Goal: Task Accomplishment & Management: Use online tool/utility

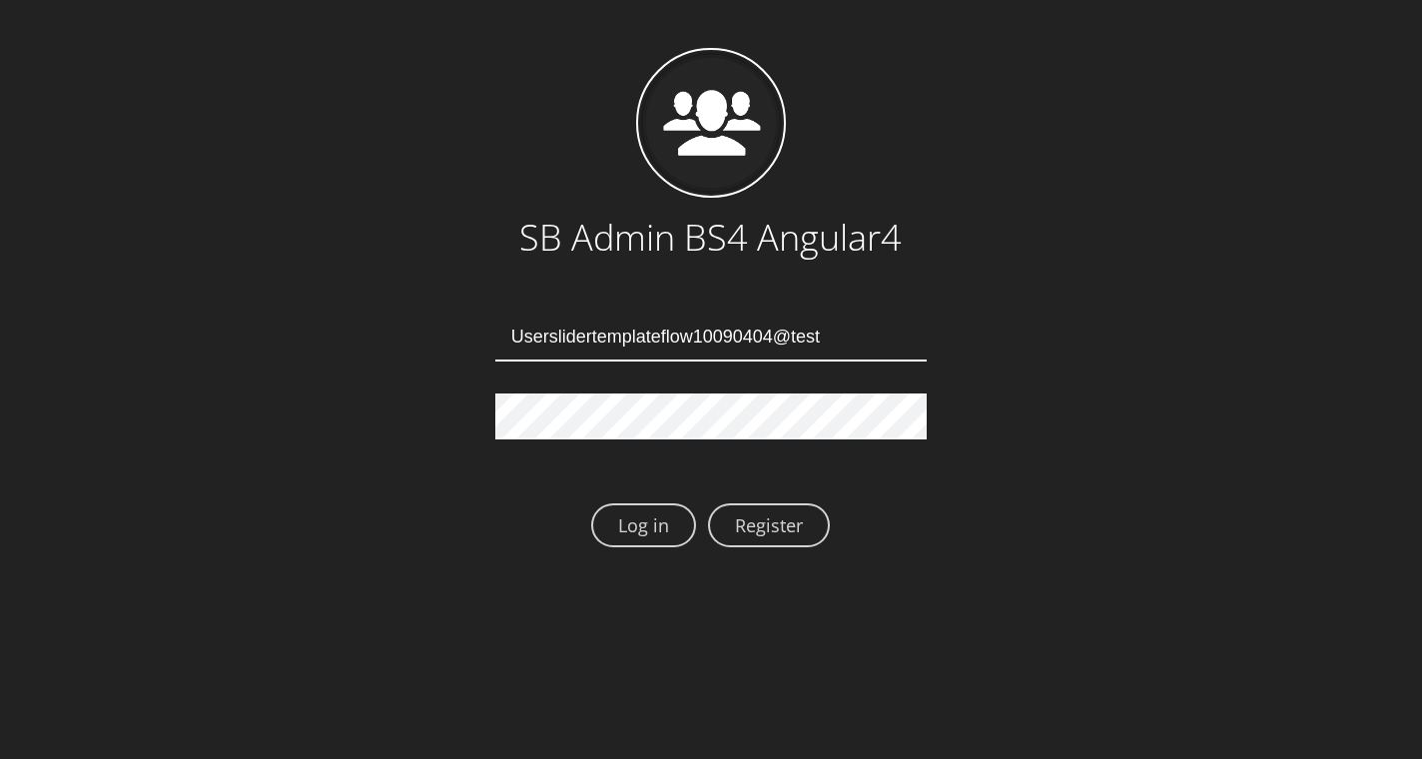
type input "Userslidertemplateflow10090404@test.qa"
type input "Userslidertemplateflow10090407@test.qa"
